Goal: Transaction & Acquisition: Download file/media

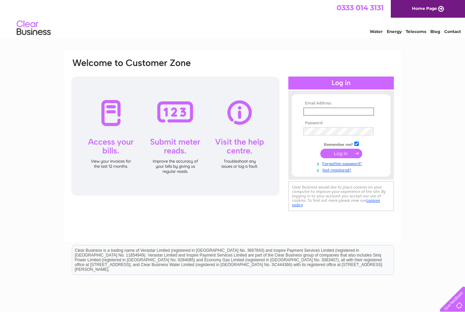
type input "Louise@boudicahairandbeauty.co.uk"
click at [341, 154] on input "submit" at bounding box center [342, 154] width 42 height 10
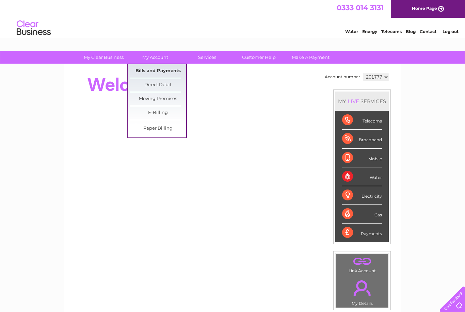
click at [172, 73] on link "Bills and Payments" at bounding box center [158, 71] width 56 height 14
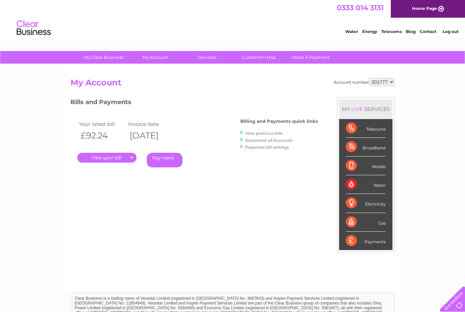
click at [257, 135] on link "View previous bills" at bounding box center [263, 133] width 37 height 5
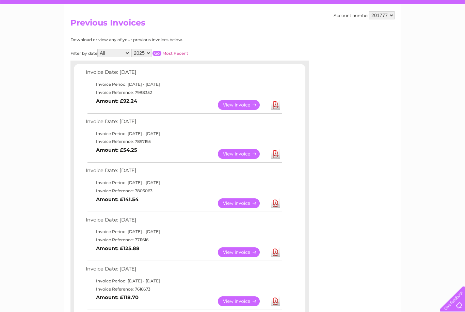
scroll to position [61, 0]
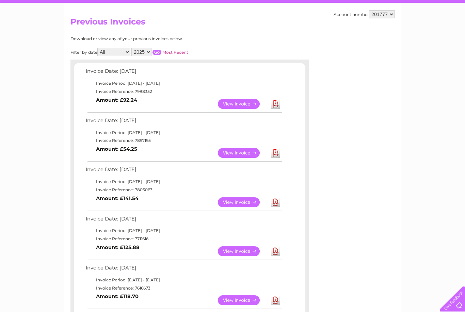
click at [152, 55] on select "2025 2024 2023 2022" at bounding box center [141, 52] width 20 height 8
select select "2024"
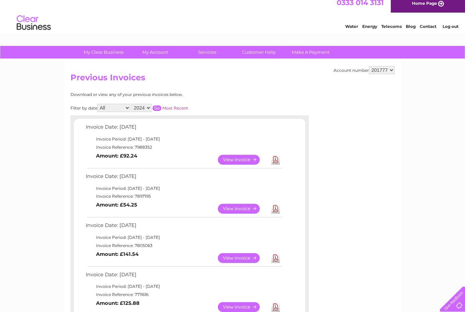
scroll to position [5, 0]
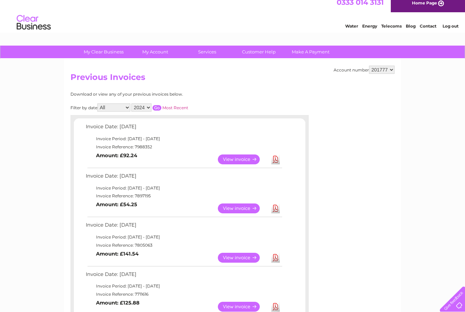
click at [161, 105] on input "button" at bounding box center [157, 107] width 9 height 5
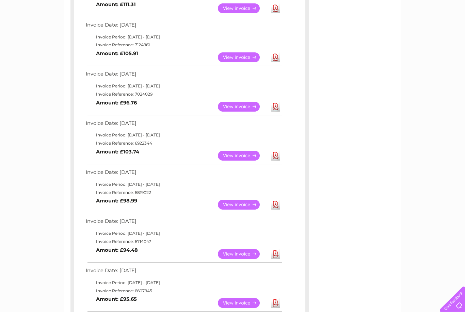
scroll to position [156, 0]
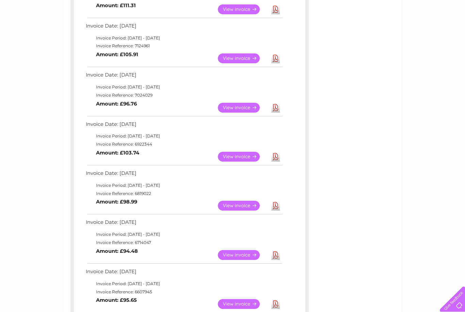
click at [245, 154] on link "View" at bounding box center [243, 157] width 50 height 10
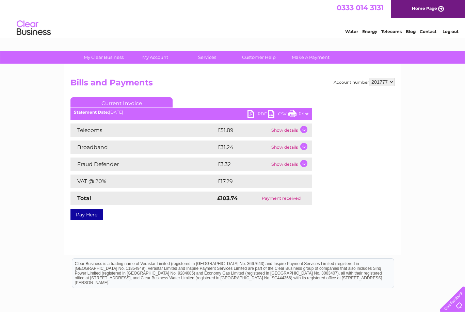
click at [261, 117] on link "PDF" at bounding box center [258, 115] width 20 height 10
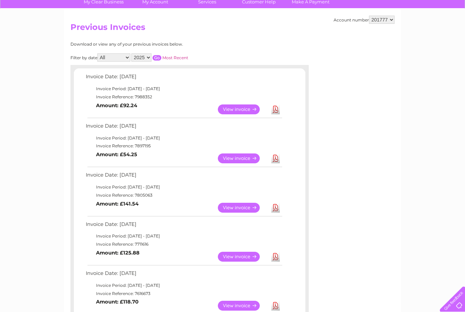
scroll to position [22, 0]
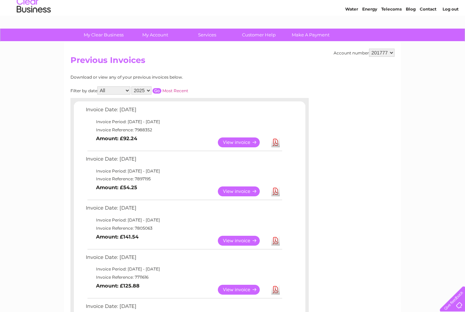
click at [152, 92] on select "2025 2024 2023 2022" at bounding box center [141, 91] width 20 height 8
select select "2024"
click at [161, 88] on input "button" at bounding box center [157, 90] width 9 height 5
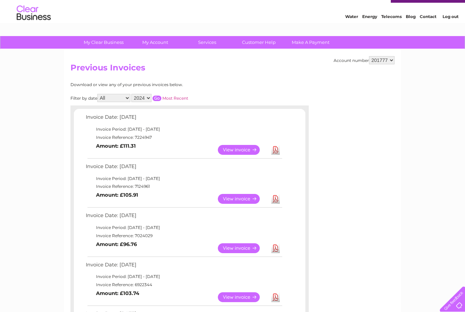
click at [245, 244] on link "View" at bounding box center [243, 249] width 50 height 10
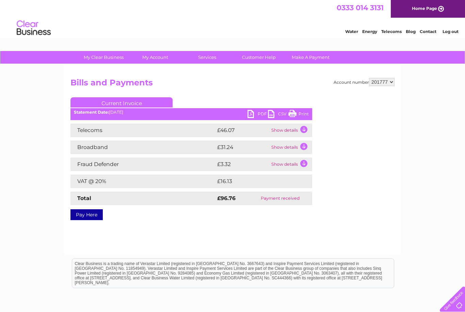
click at [261, 112] on link "PDF" at bounding box center [258, 115] width 20 height 10
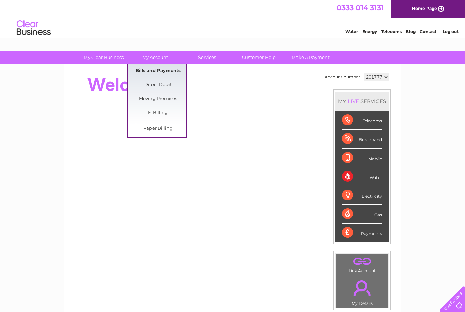
click at [167, 69] on link "Bills and Payments" at bounding box center [158, 71] width 56 height 14
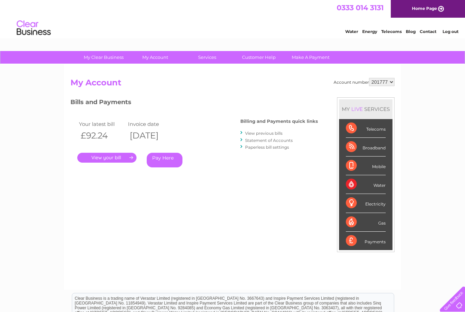
click at [123, 158] on link "." at bounding box center [106, 158] width 59 height 10
click at [260, 135] on link "View previous bills" at bounding box center [263, 133] width 37 height 5
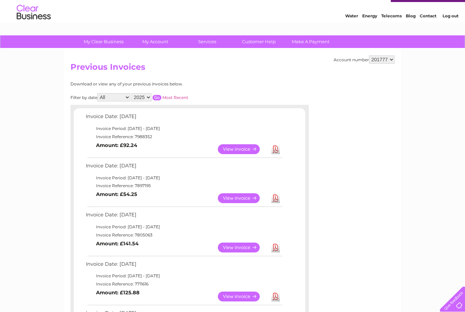
scroll to position [20, 0]
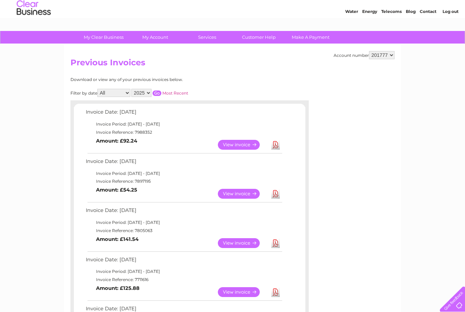
click at [152, 94] on select "2025 2024 2023 2022" at bounding box center [141, 93] width 20 height 8
select select "2024"
click at [184, 93] on link "Most Recent" at bounding box center [176, 93] width 26 height 5
click at [161, 91] on input "button" at bounding box center [157, 93] width 9 height 5
click at [161, 93] on input "button" at bounding box center [157, 93] width 9 height 5
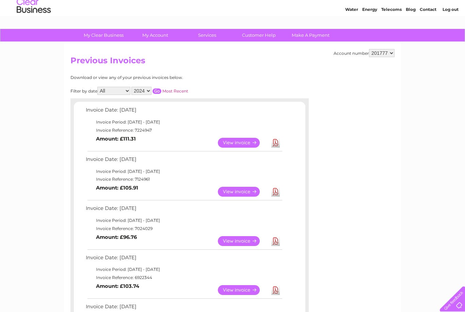
scroll to position [22, 0]
click at [246, 189] on link "View" at bounding box center [243, 192] width 50 height 10
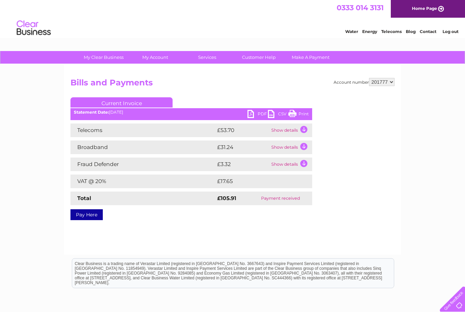
click at [265, 112] on link "PDF" at bounding box center [258, 115] width 20 height 10
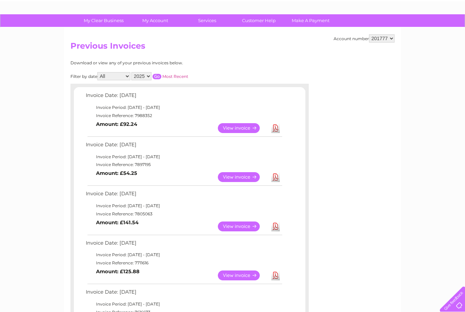
click at [152, 74] on select "2025 2024 2023 2022" at bounding box center [141, 76] width 20 height 8
click at [161, 74] on input "button" at bounding box center [157, 76] width 9 height 5
click at [278, 130] on link "Download" at bounding box center [276, 128] width 9 height 10
click at [151, 76] on select "2025 2024 2023 2022" at bounding box center [141, 76] width 20 height 8
select select "2025"
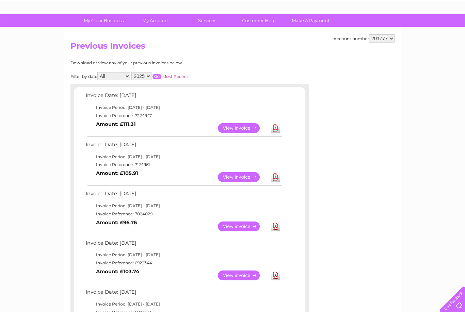
click at [161, 77] on input "button" at bounding box center [157, 76] width 9 height 5
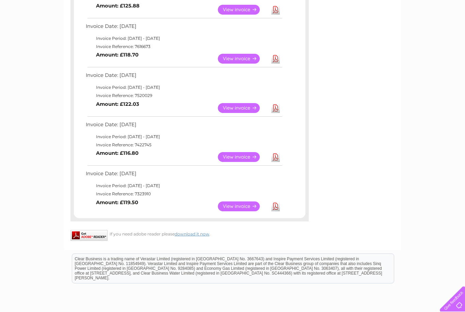
scroll to position [288, 0]
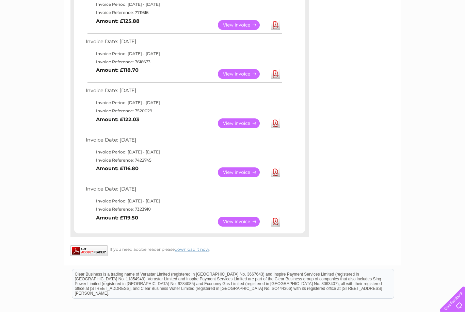
click at [276, 217] on link "Download" at bounding box center [276, 222] width 9 height 10
click at [276, 168] on link "Download" at bounding box center [276, 173] width 9 height 10
click at [277, 120] on link "Download" at bounding box center [276, 124] width 9 height 10
click at [278, 71] on link "Download" at bounding box center [276, 74] width 9 height 10
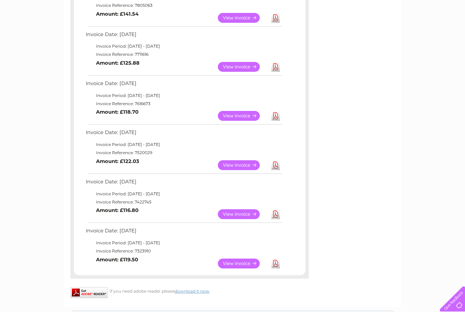
scroll to position [243, 0]
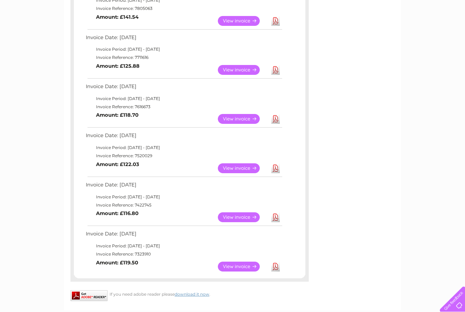
click at [277, 65] on link "Download" at bounding box center [276, 70] width 9 height 10
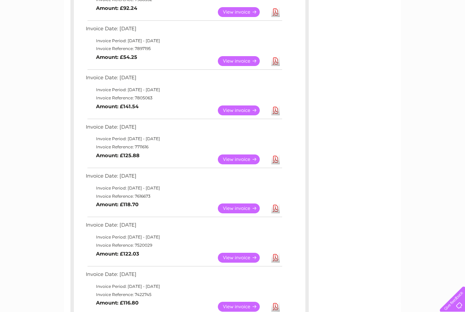
scroll to position [141, 0]
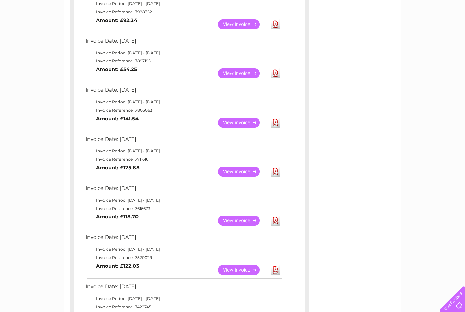
click at [275, 120] on link "Download" at bounding box center [276, 123] width 9 height 10
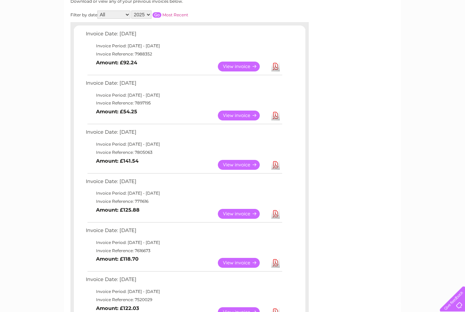
scroll to position [92, 0]
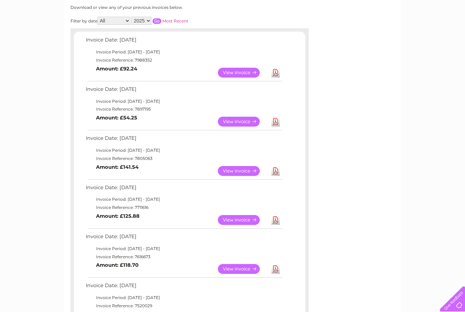
click at [276, 121] on link "Download" at bounding box center [276, 122] width 9 height 10
